Goal: Task Accomplishment & Management: Manage account settings

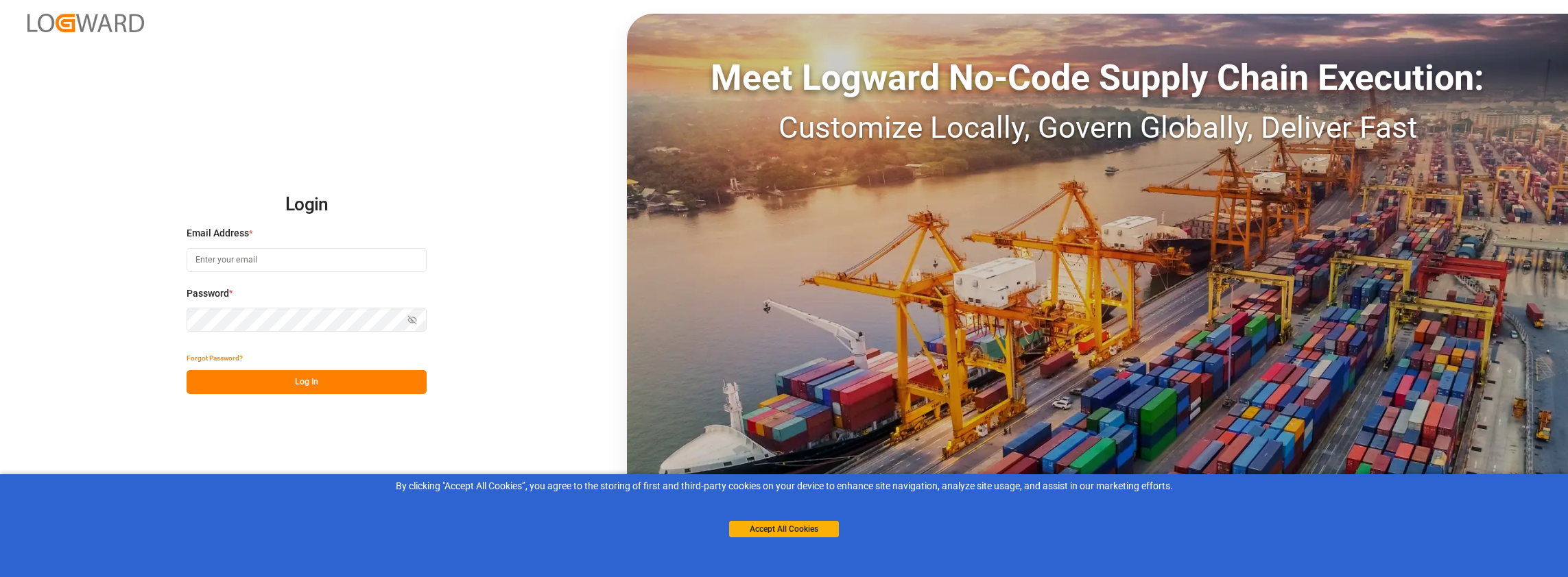
click at [259, 266] on input at bounding box center [307, 260] width 240 height 24
type input "[PERSON_NAME][EMAIL_ADDRESS][PERSON_NAME][DOMAIN_NAME]"
click at [308, 378] on button "Log In" at bounding box center [307, 382] width 240 height 24
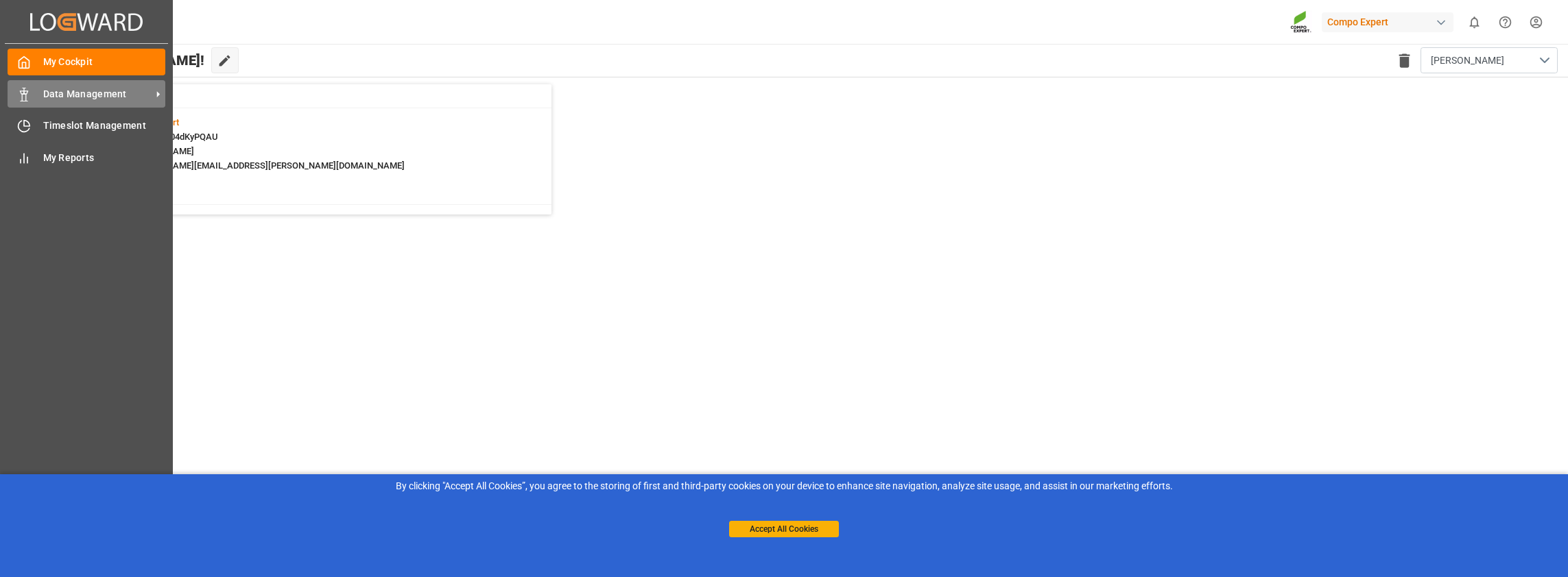
click at [47, 88] on span "Data Management" at bounding box center [97, 94] width 108 height 14
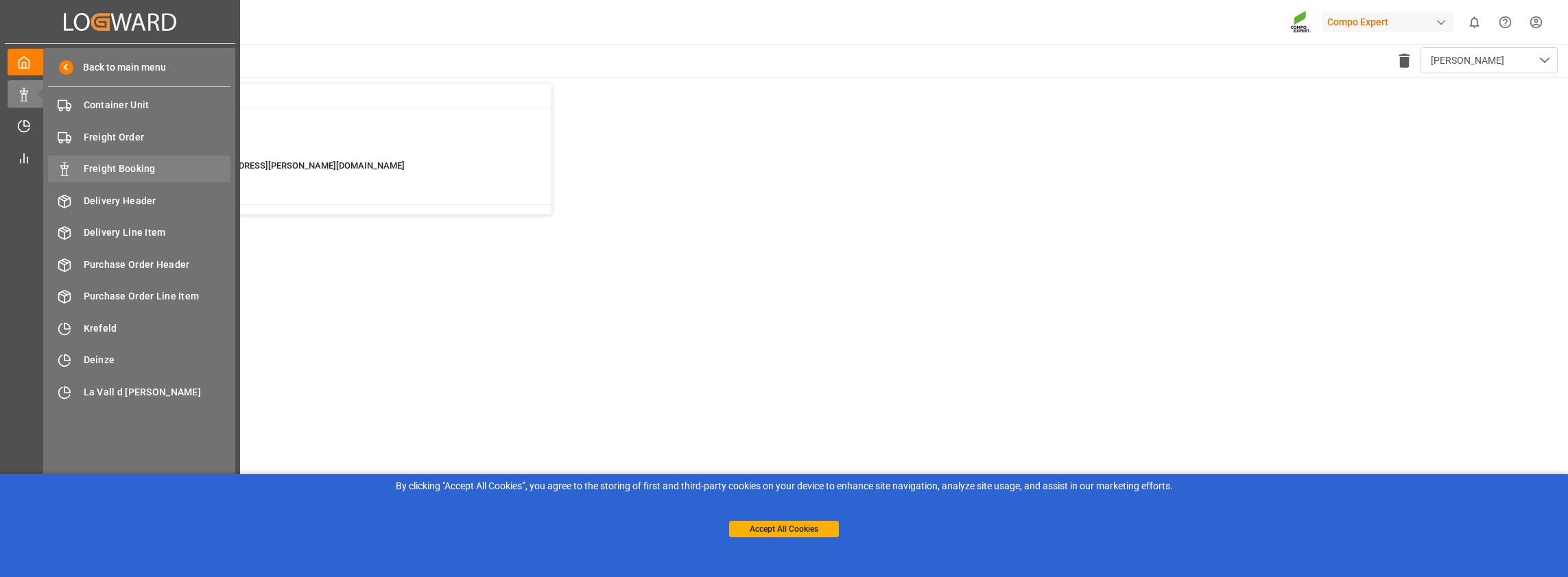
click at [123, 167] on span "Freight Booking" at bounding box center [157, 169] width 148 height 14
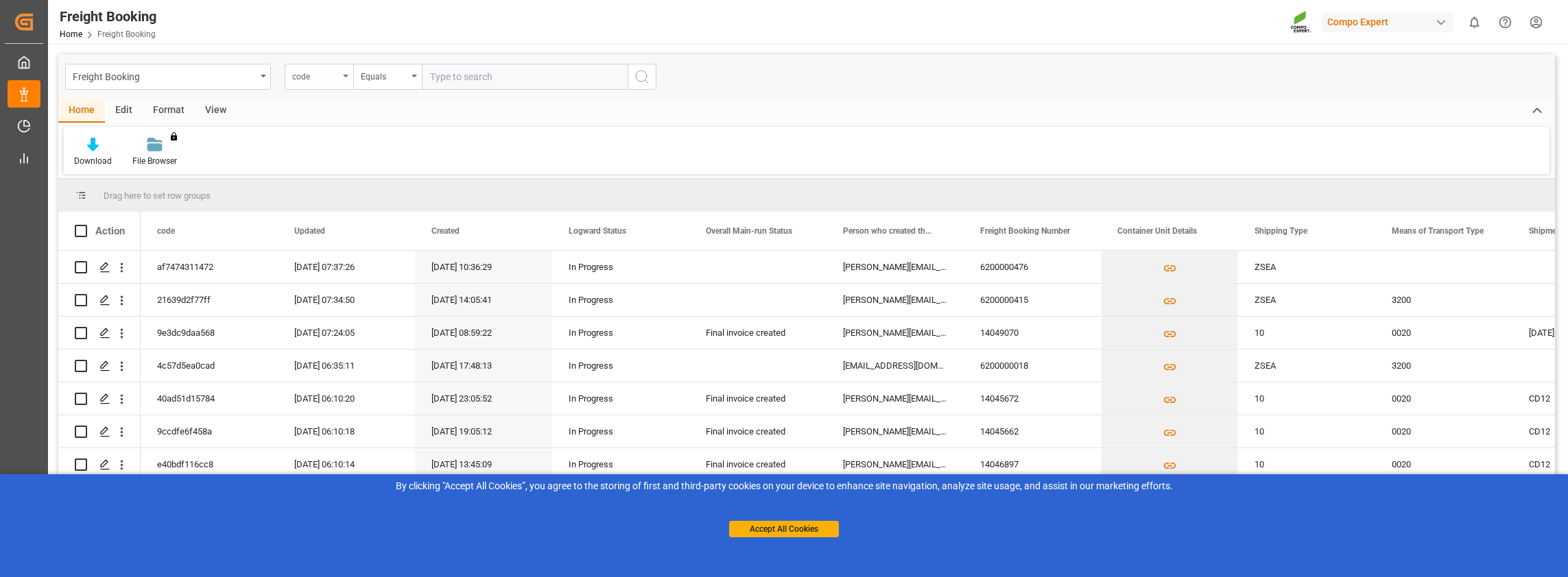
click at [323, 77] on div "code" at bounding box center [315, 75] width 47 height 16
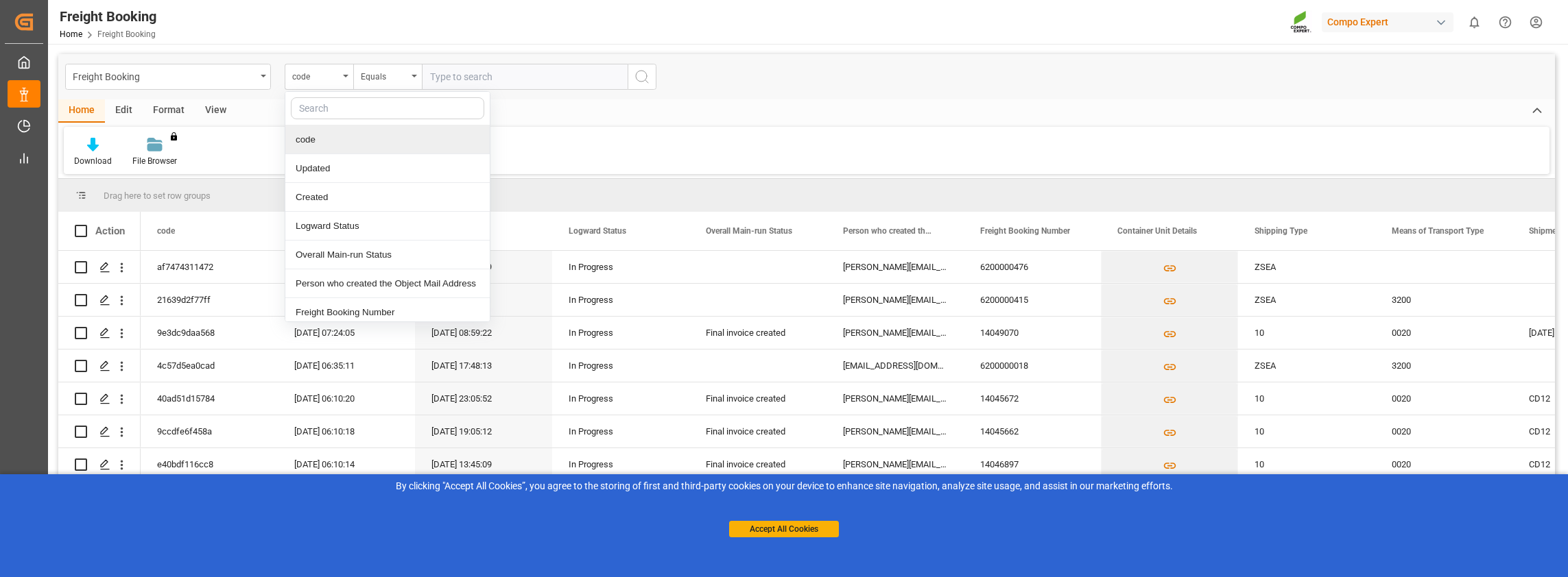
click at [232, 157] on div "Download File Browser You don't have permission for this feature. Contact admin." at bounding box center [807, 150] width 1486 height 47
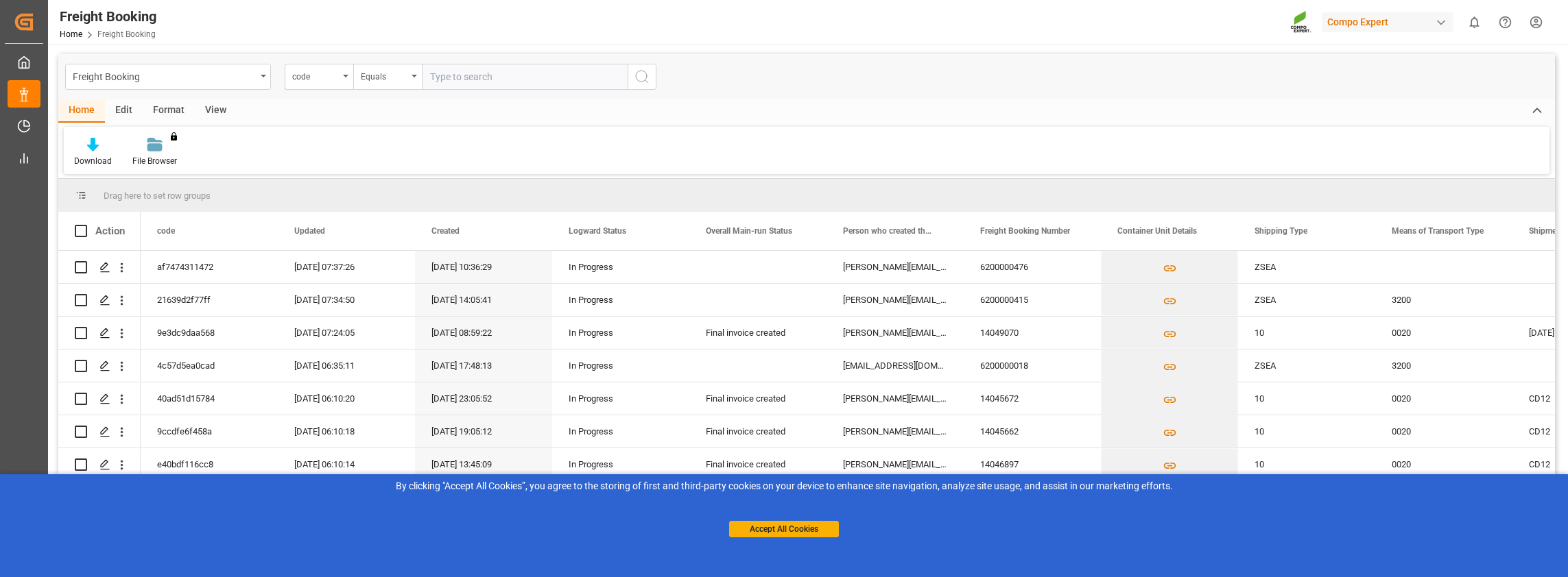
click at [162, 105] on div "Format" at bounding box center [168, 111] width 52 height 23
click at [196, 107] on div "View" at bounding box center [215, 111] width 42 height 23
click at [148, 155] on div "Standard Templates" at bounding box center [156, 161] width 69 height 13
click at [165, 197] on div "Overview Countries" at bounding box center [192, 194] width 120 height 14
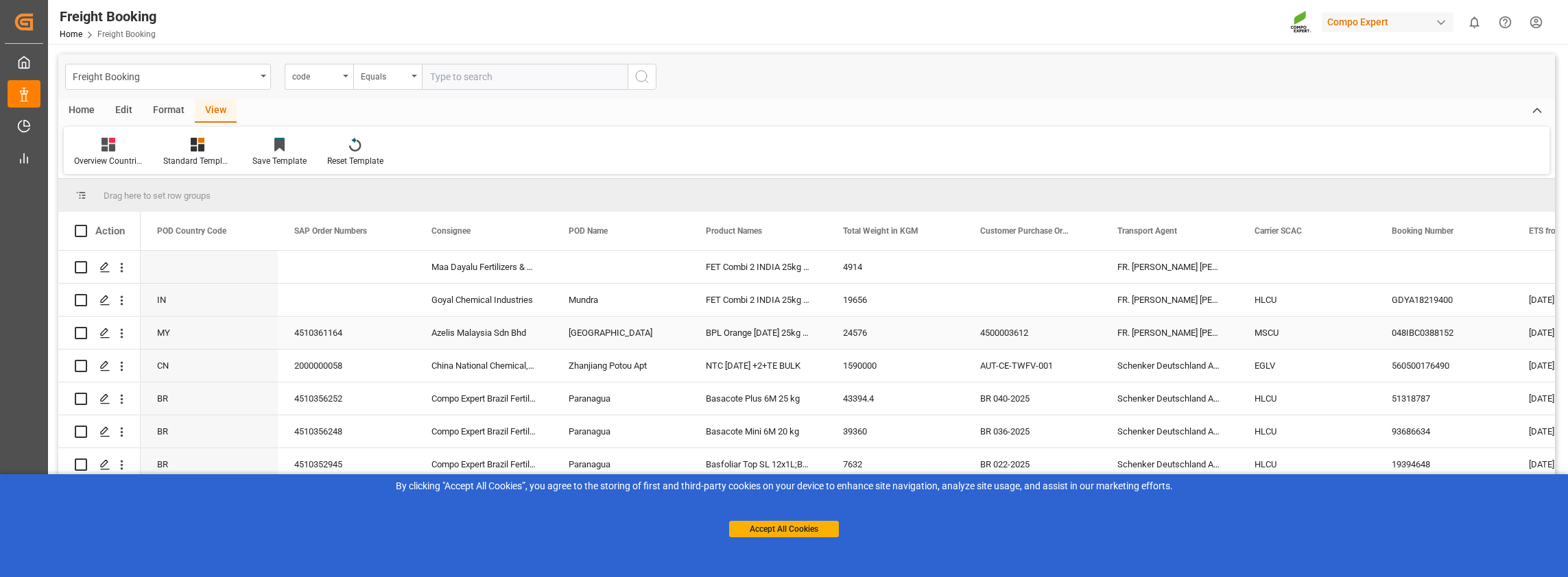
click at [311, 333] on div "4510361164" at bounding box center [346, 333] width 138 height 32
click at [122, 332] on icon "open menu" at bounding box center [122, 334] width 14 height 14
click at [109, 334] on icon "Press SPACE to select this row." at bounding box center [105, 334] width 11 height 11
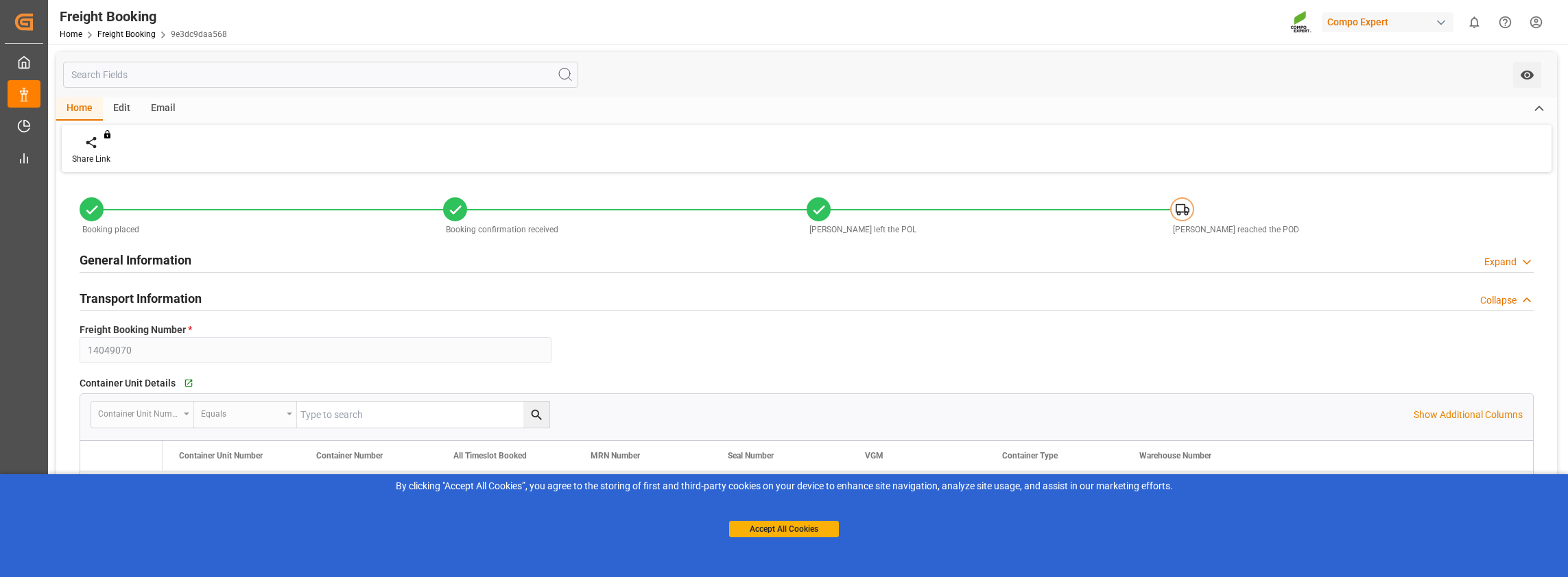
type input "MSCU"
type input "9767376"
type input "ESVLC"
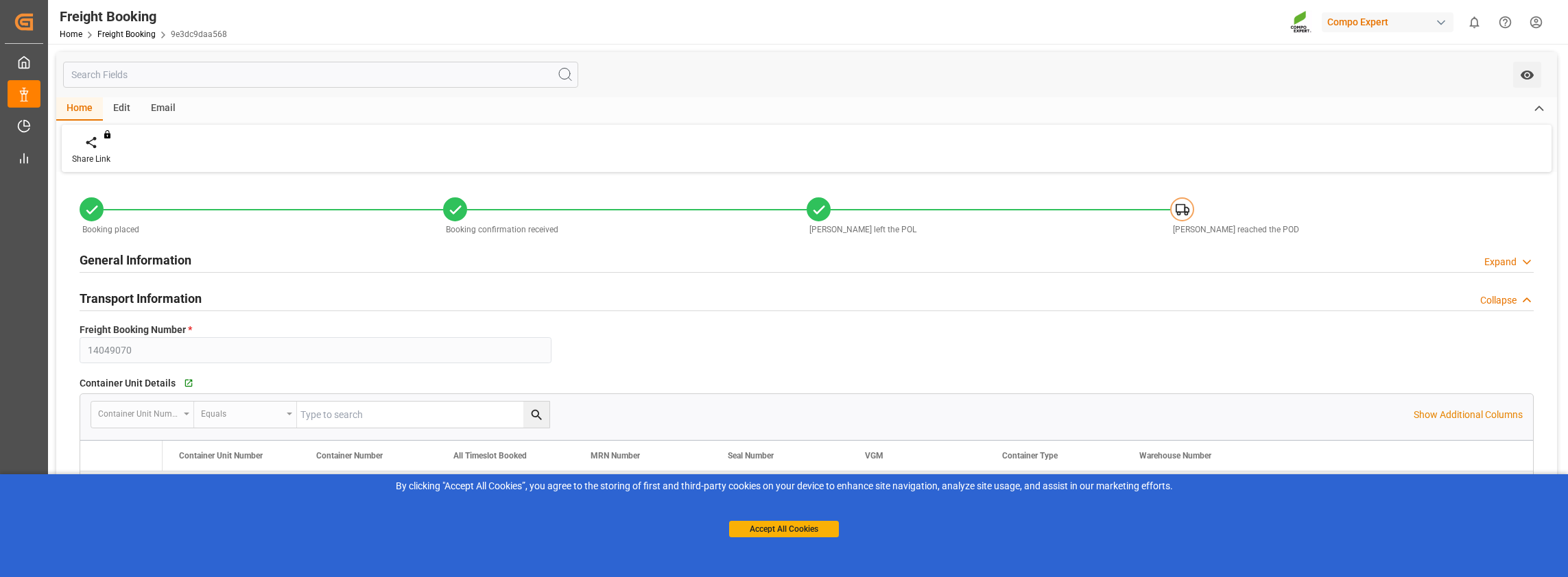
type input "MYPKG"
type input "20"
type input "24576"
type input "[DATE] 00:00"
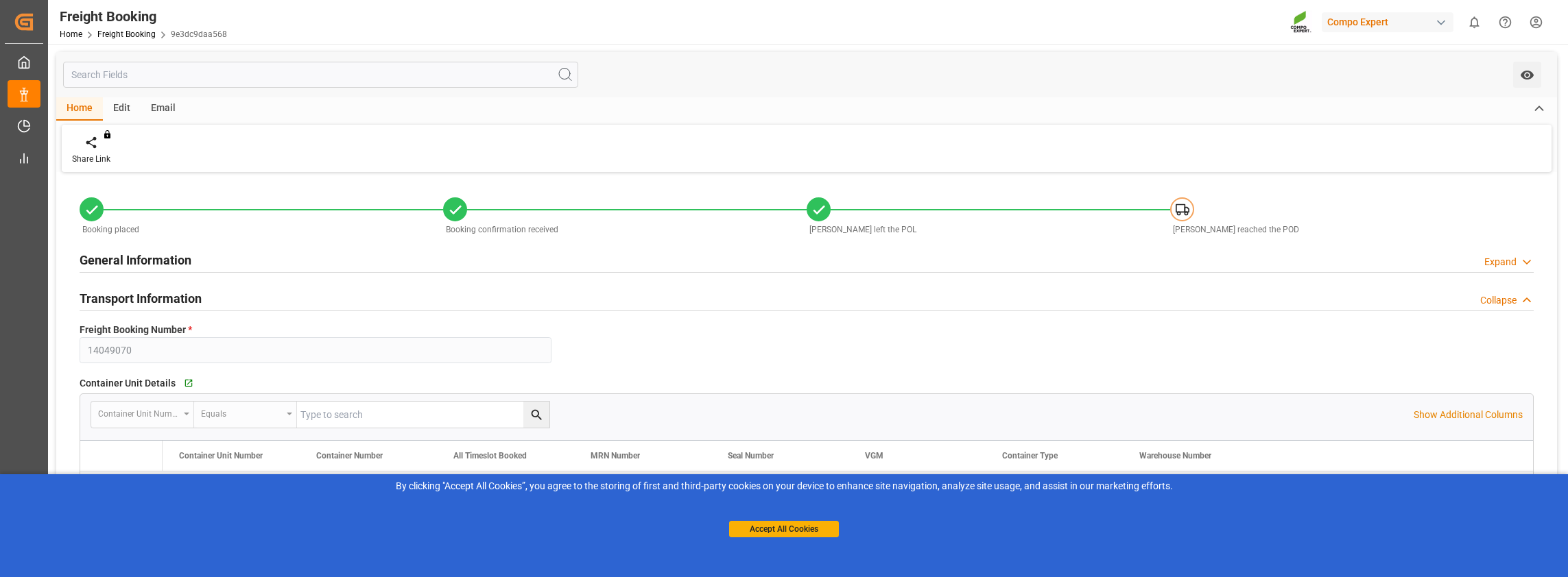
type input "[DATE] 00:00"
type input "[DATE]"
type input "[DATE] 11:13"
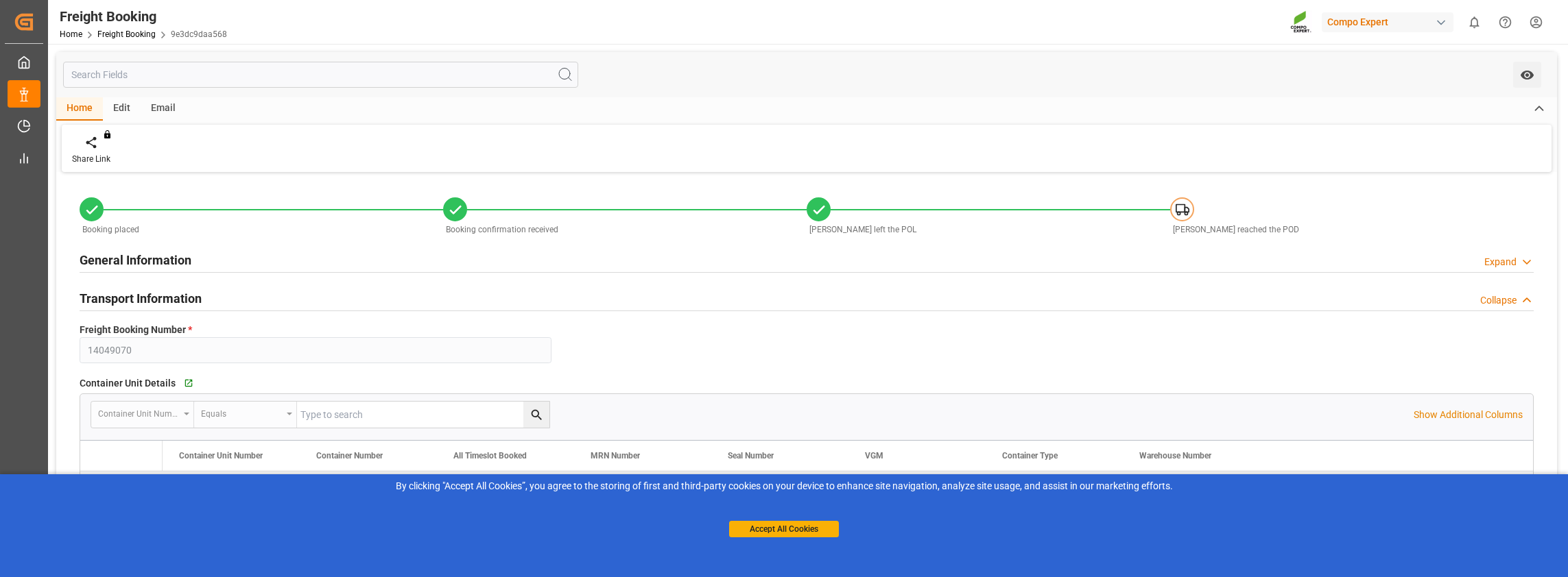
type input "[DATE] 11:14"
type input "[DATE] 12:02"
type input "[DATE] 12:04"
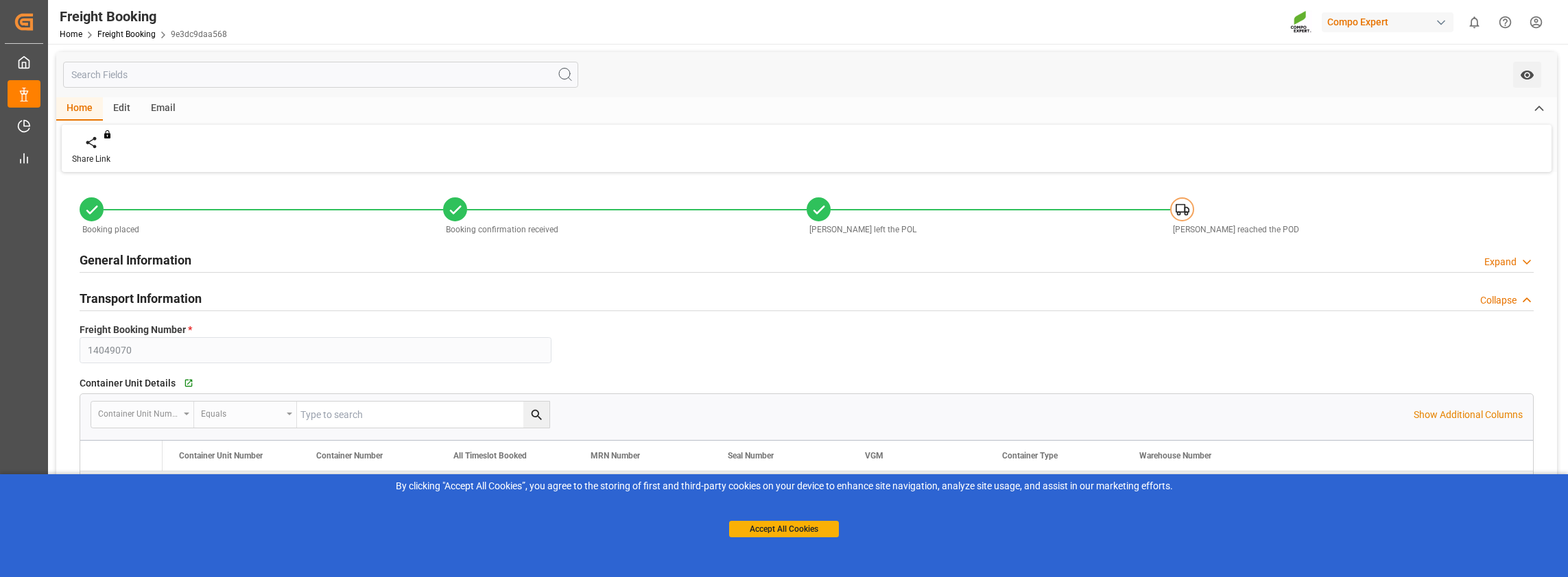
type input "[DATE] 12:04"
click at [319, 76] on input "text" at bounding box center [321, 74] width 516 height 26
click at [138, 32] on link "Freight Booking" at bounding box center [127, 34] width 59 height 9
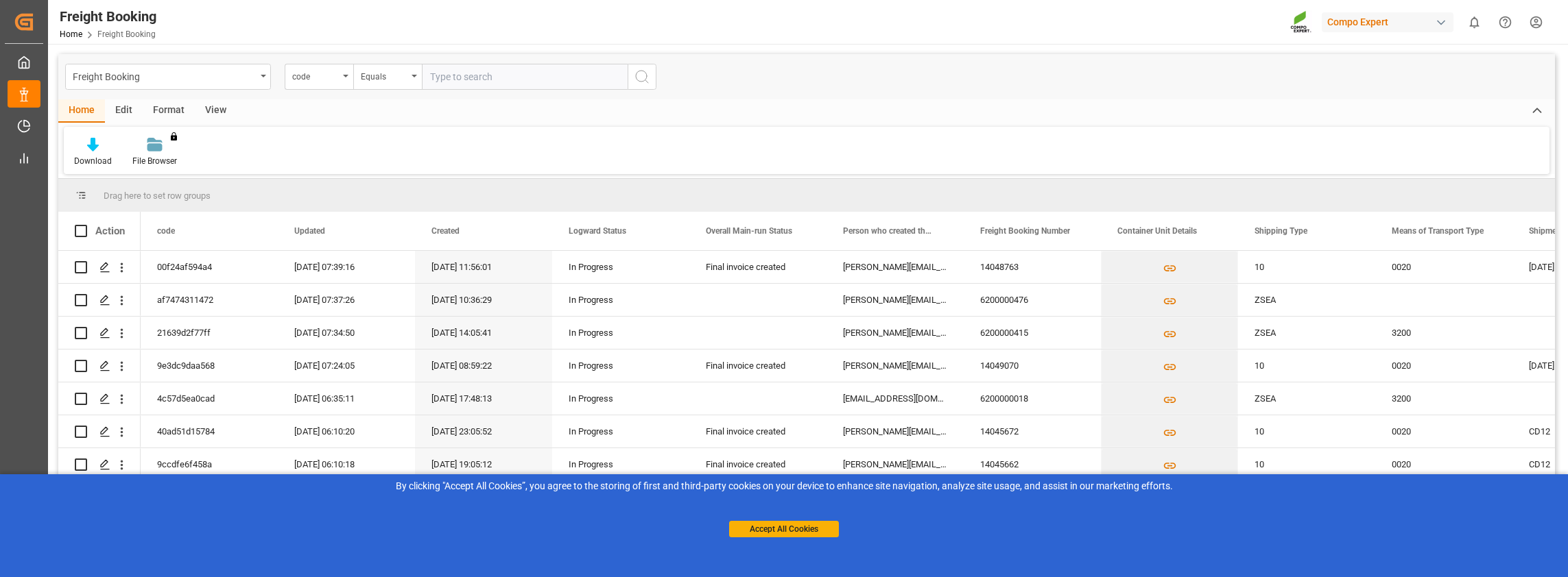
click at [451, 72] on input "text" at bounding box center [525, 77] width 206 height 26
type input "6200000415"
click at [329, 75] on div "code" at bounding box center [315, 75] width 47 height 16
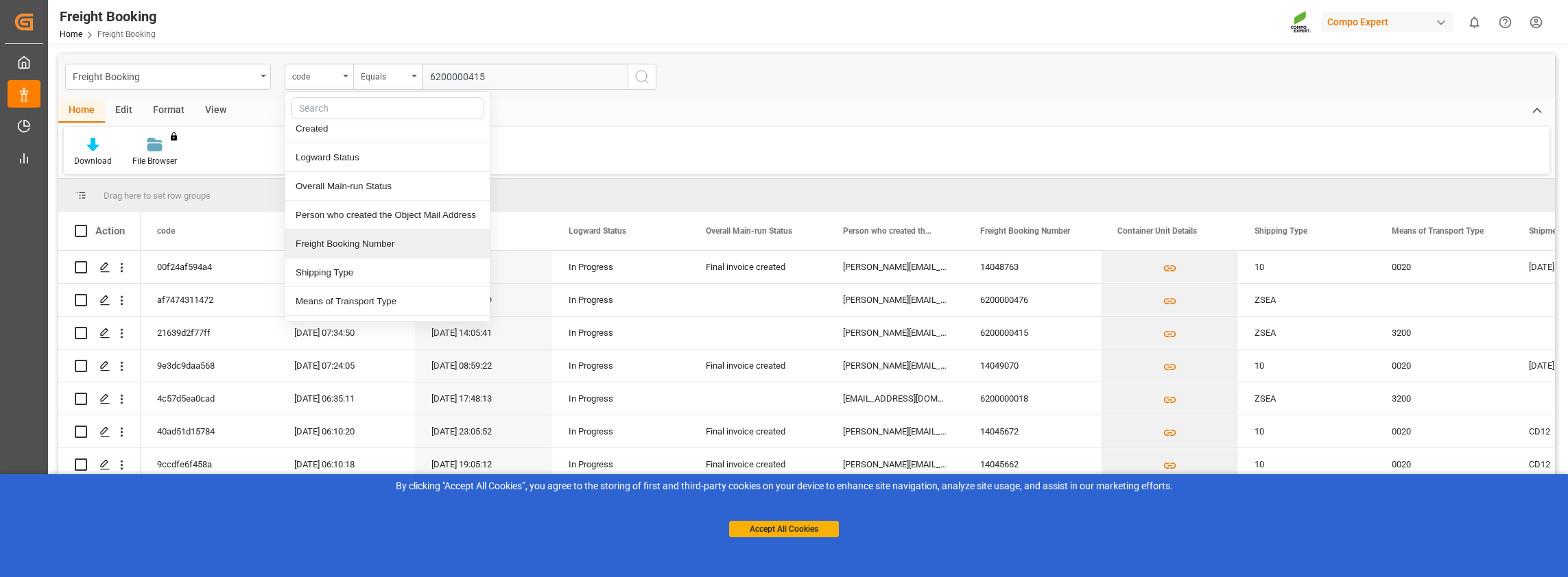
click at [369, 236] on div "Freight Booking Number" at bounding box center [387, 244] width 205 height 28
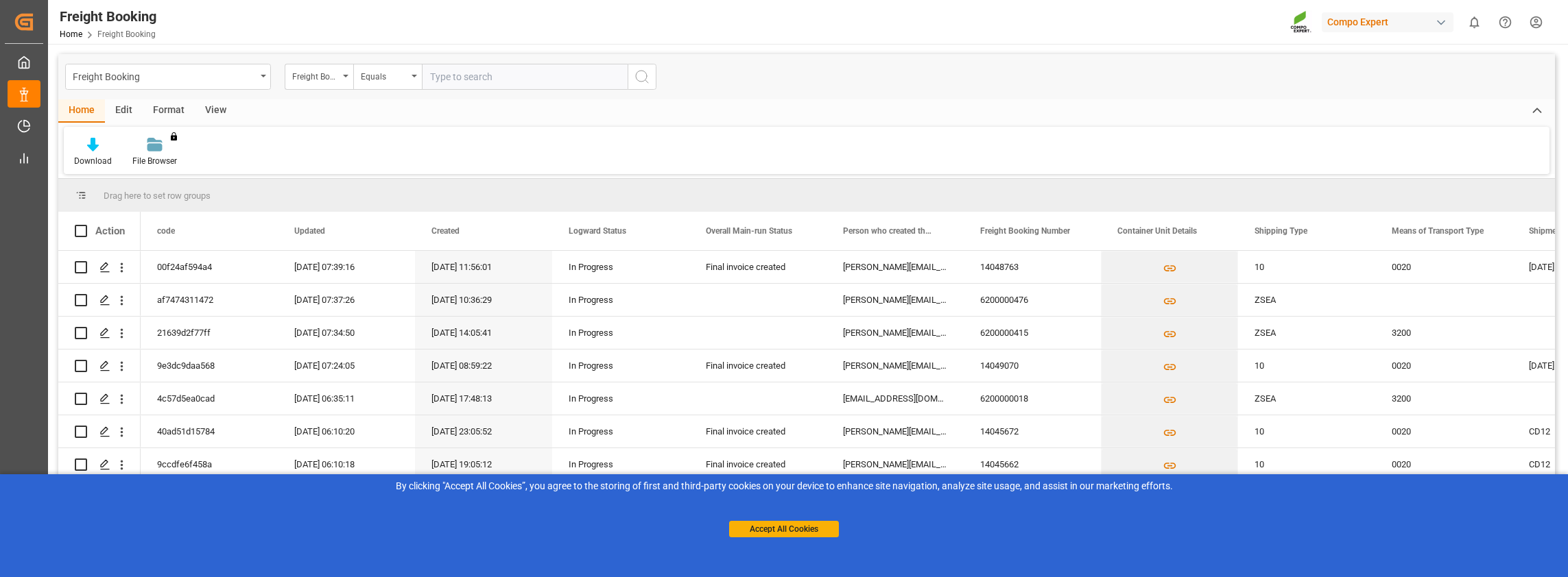
click at [540, 84] on input "text" at bounding box center [525, 77] width 206 height 26
paste input "6200000415"
type input "6200000415"
click at [390, 79] on div "Equals" at bounding box center [383, 75] width 47 height 16
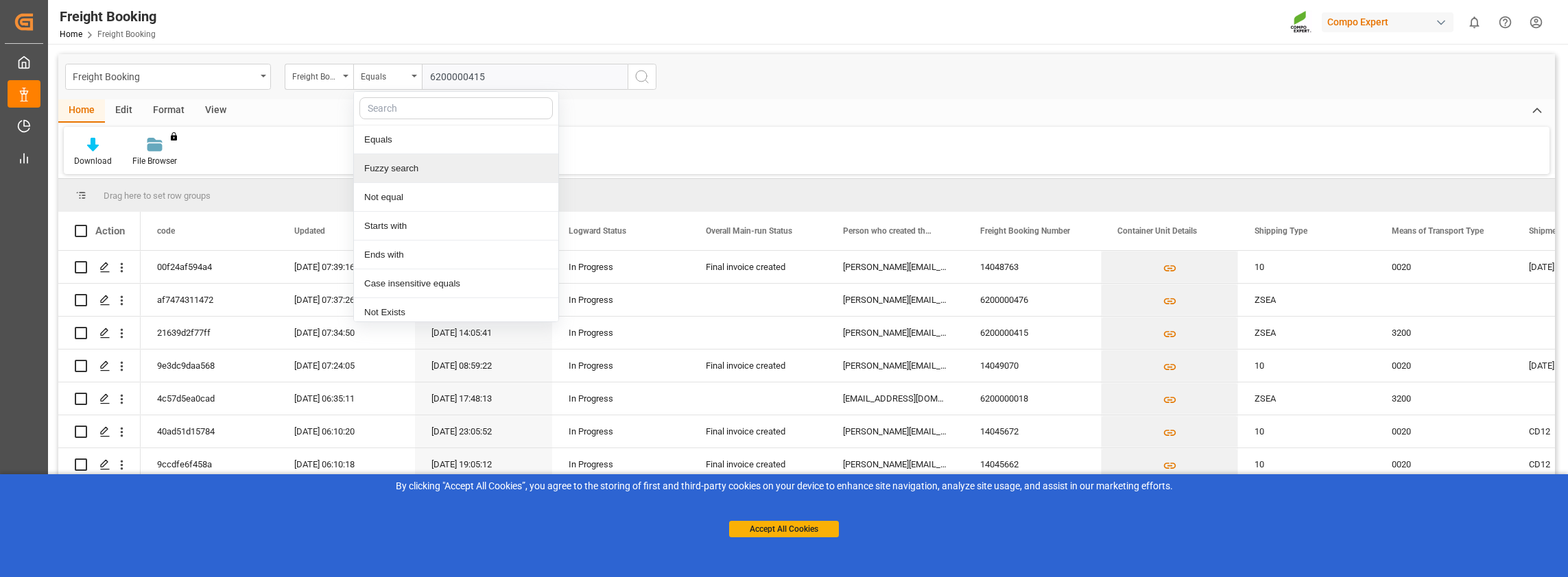
click at [386, 171] on div "Fuzzy search" at bounding box center [456, 168] width 205 height 28
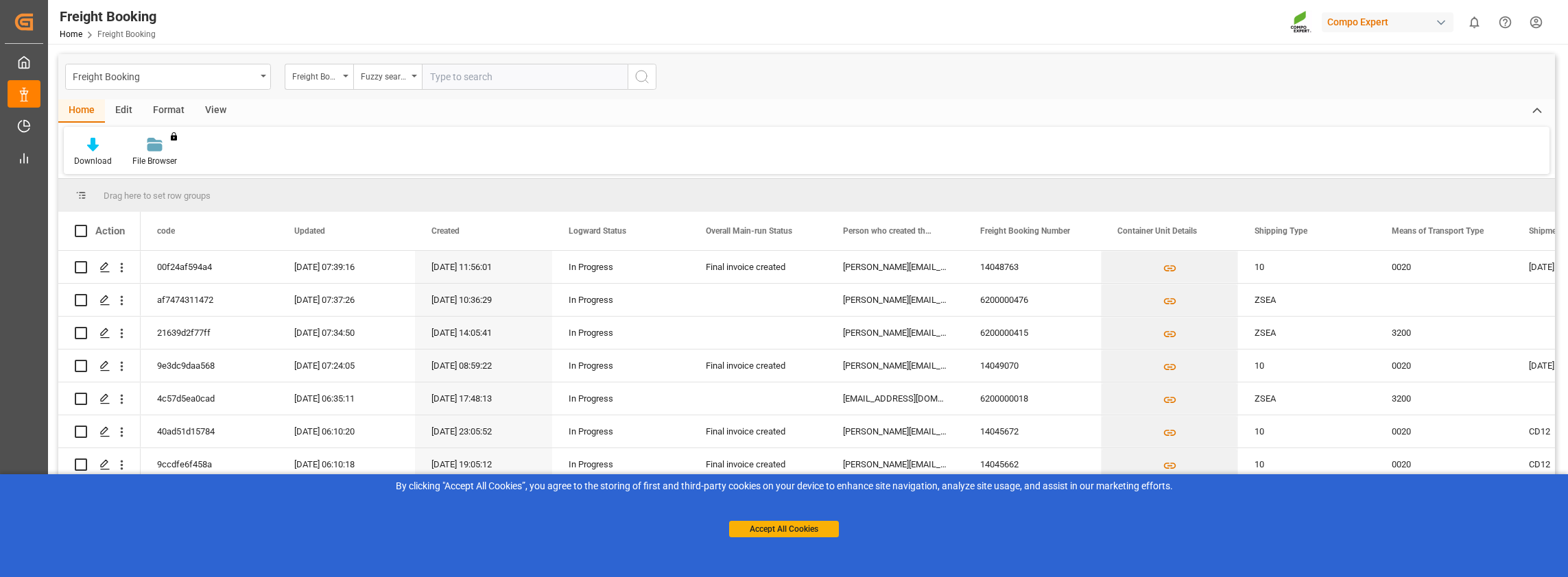
paste input "6200000415"
type input "6200000415"
click at [640, 75] on icon "search button" at bounding box center [642, 77] width 17 height 17
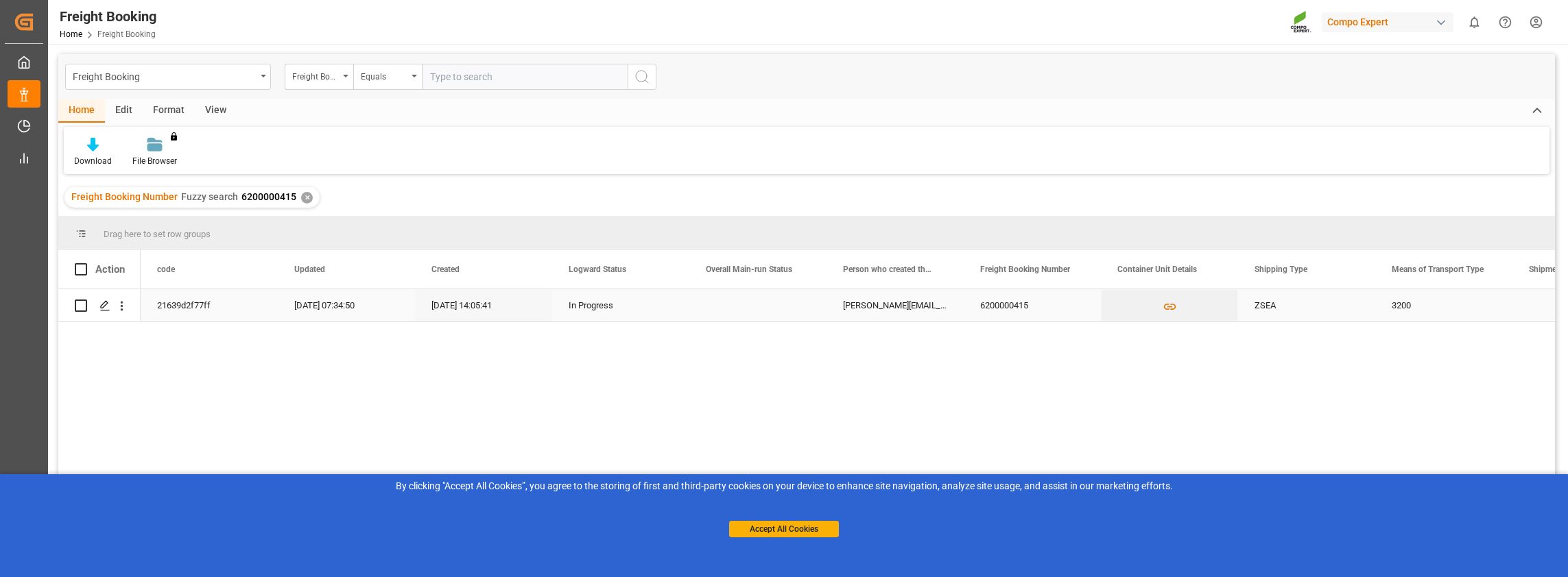
click at [186, 303] on div "21639d2f77ff" at bounding box center [210, 305] width 138 height 32
click at [106, 303] on icon "Press SPACE to select this row." at bounding box center [105, 306] width 11 height 11
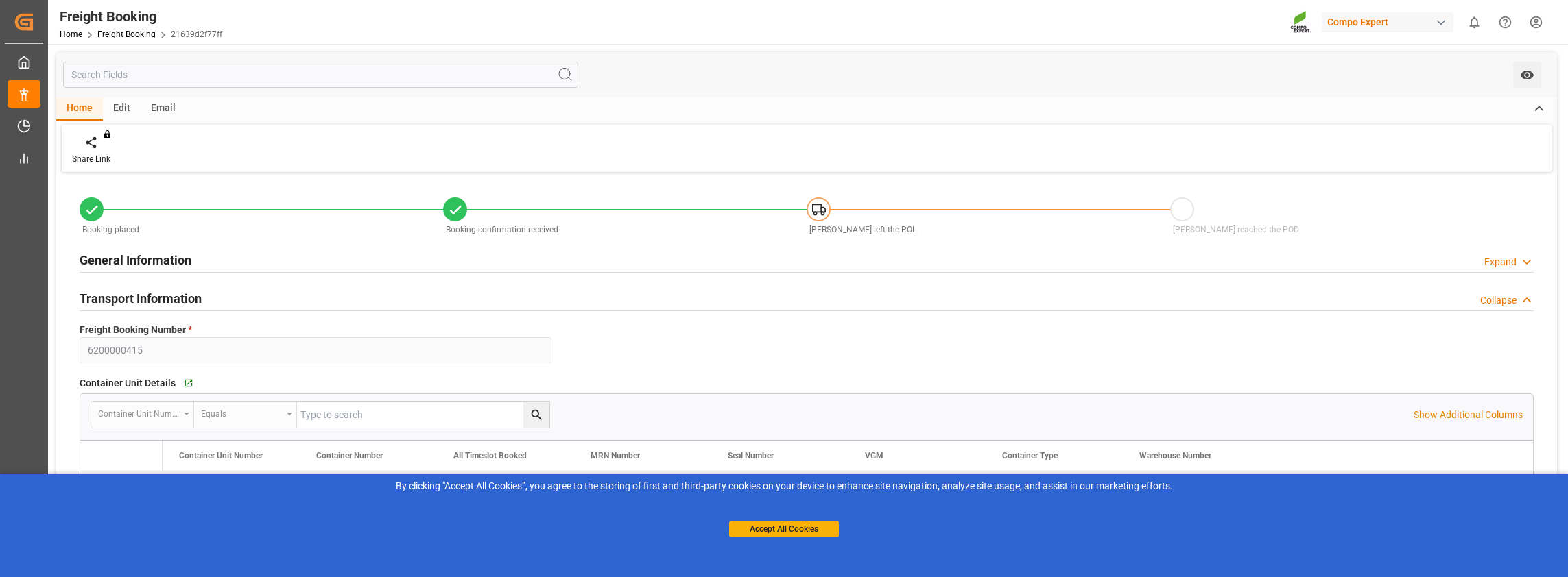
type input "Hapag [PERSON_NAME]"
type input "Hapag [PERSON_NAME] Aktiengesellschaft"
type input "9437141"
type input "PLGDY"
type input "INMUN"
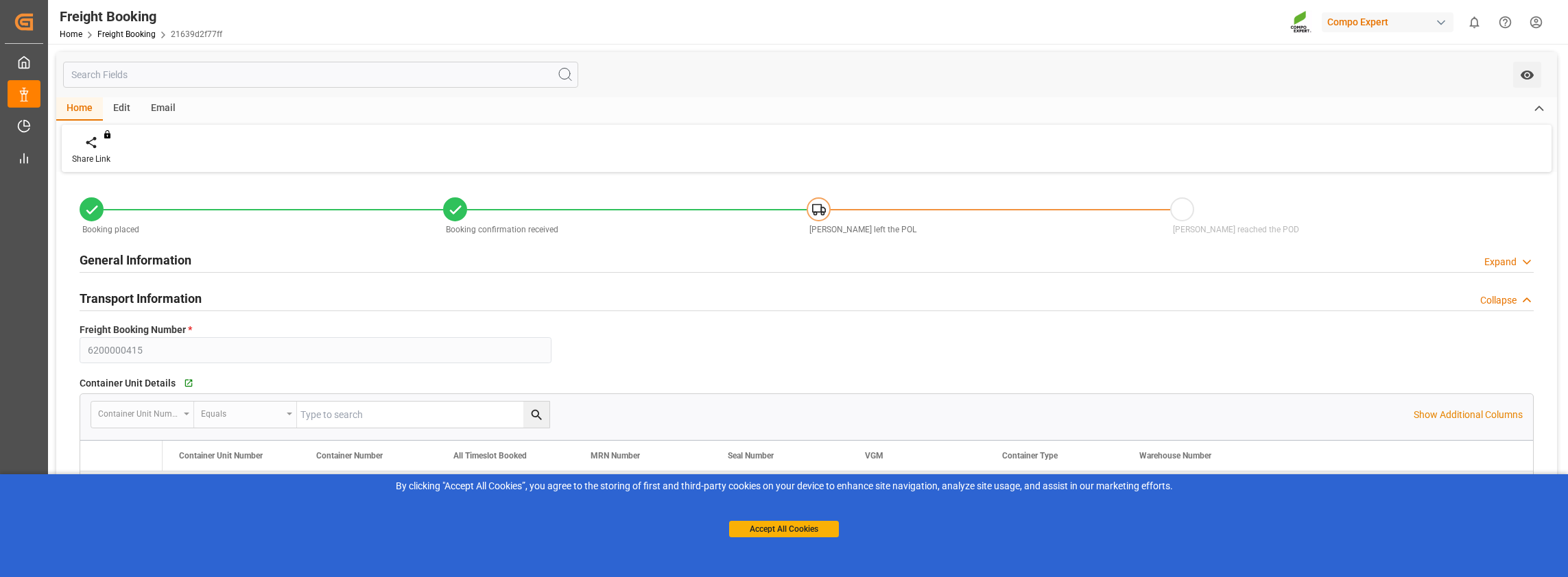
type input "0"
type input "19656"
type input "[DATE] 01:00"
type input "[DATE] 02:00"
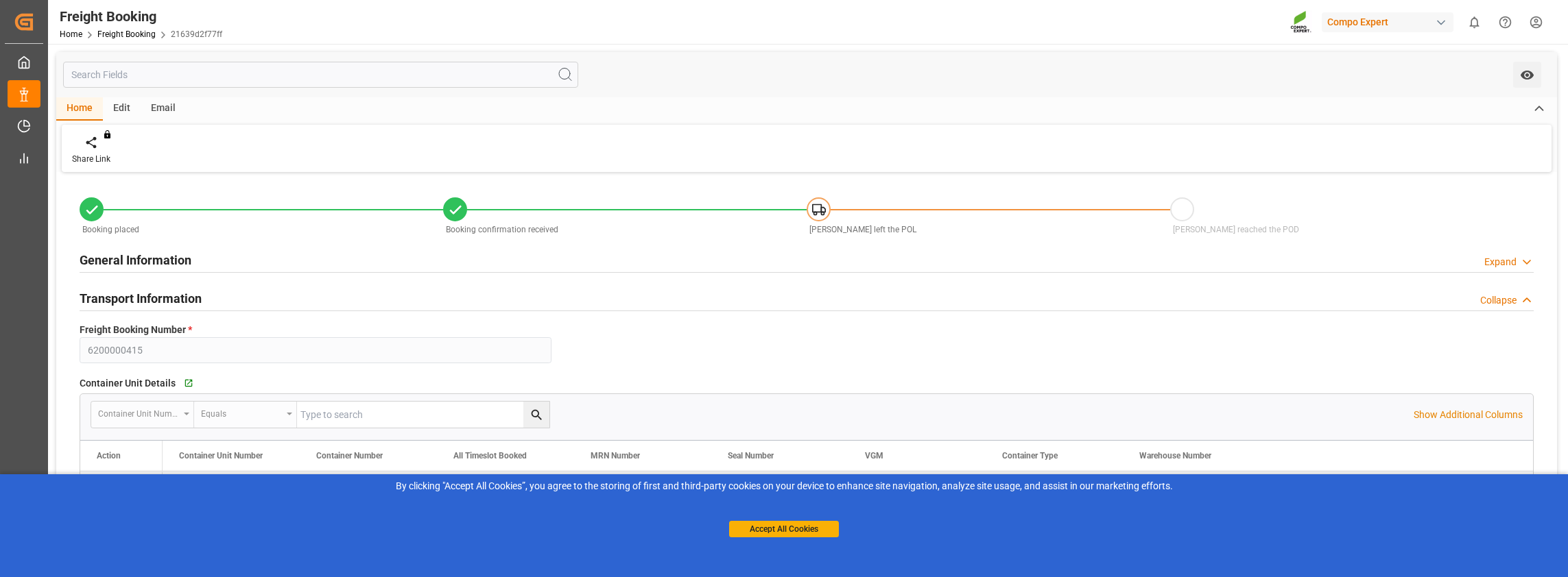
type input "[DATE] 14:05"
type input "[DATE] 14:07"
type input "[DATE] 07:29"
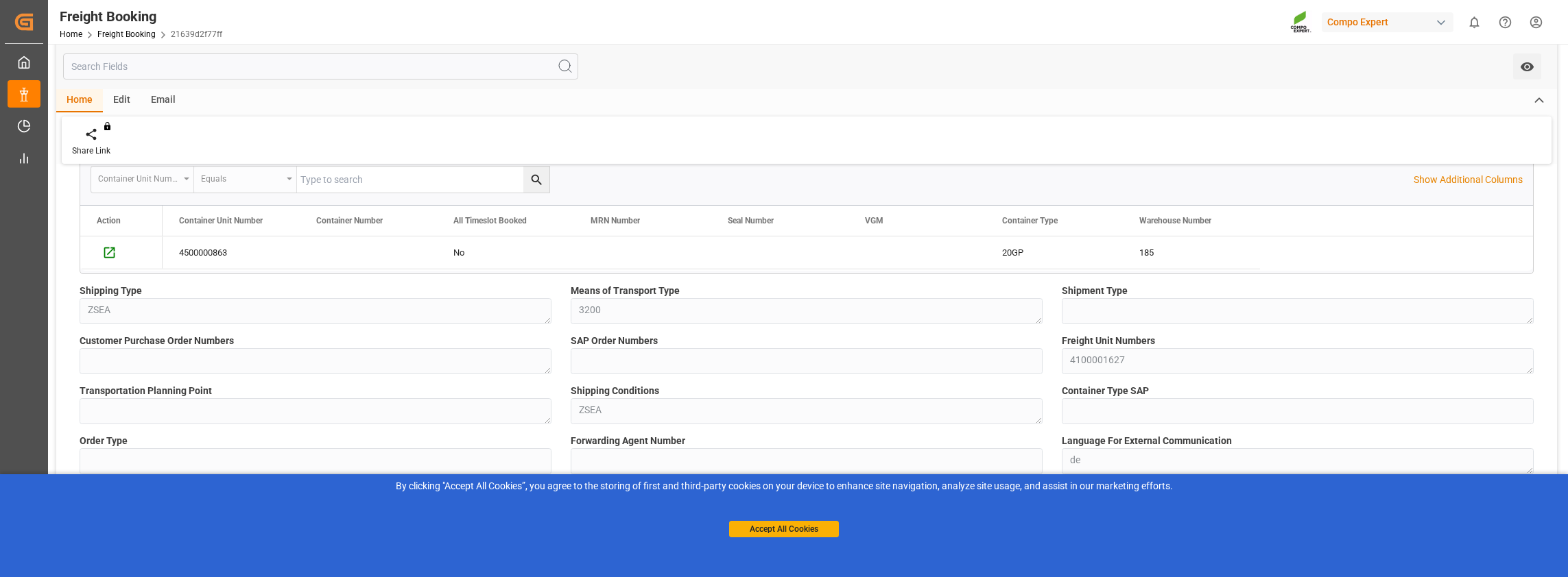
scroll to position [206, 0]
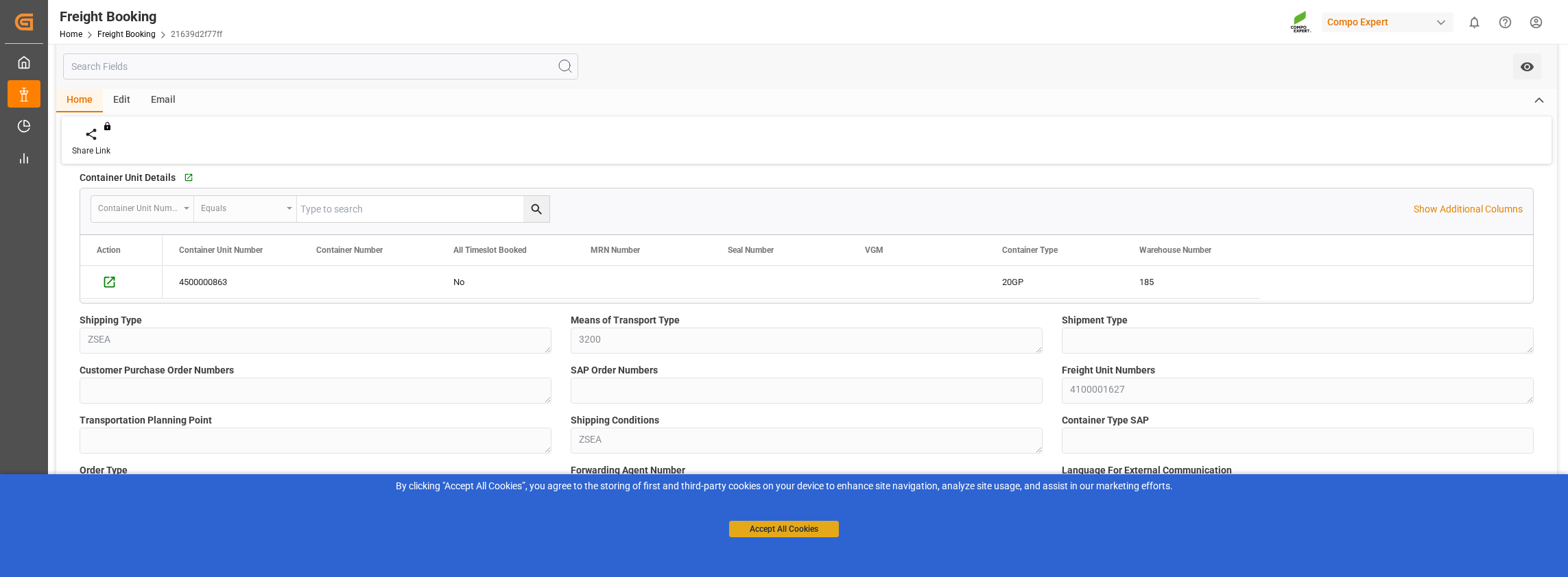
click at [770, 524] on button "Accept All Cookies" at bounding box center [784, 529] width 110 height 17
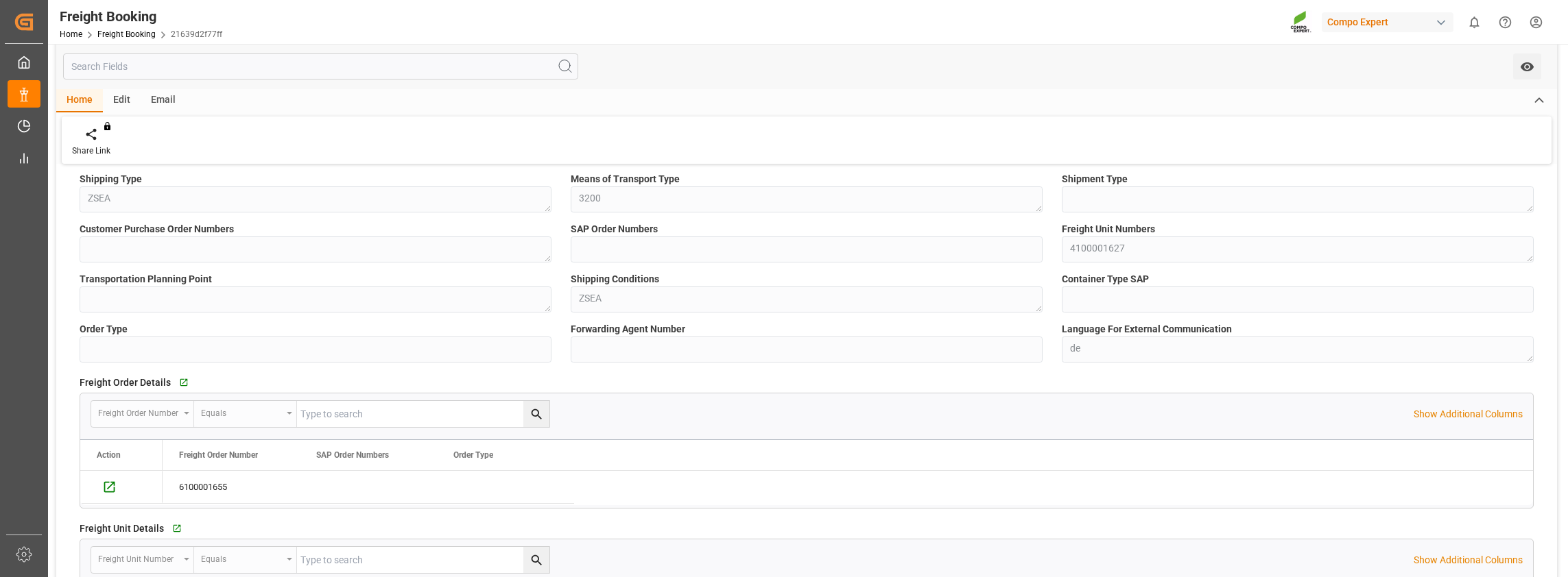
scroll to position [343, 0]
